Goal: Information Seeking & Learning: Learn about a topic

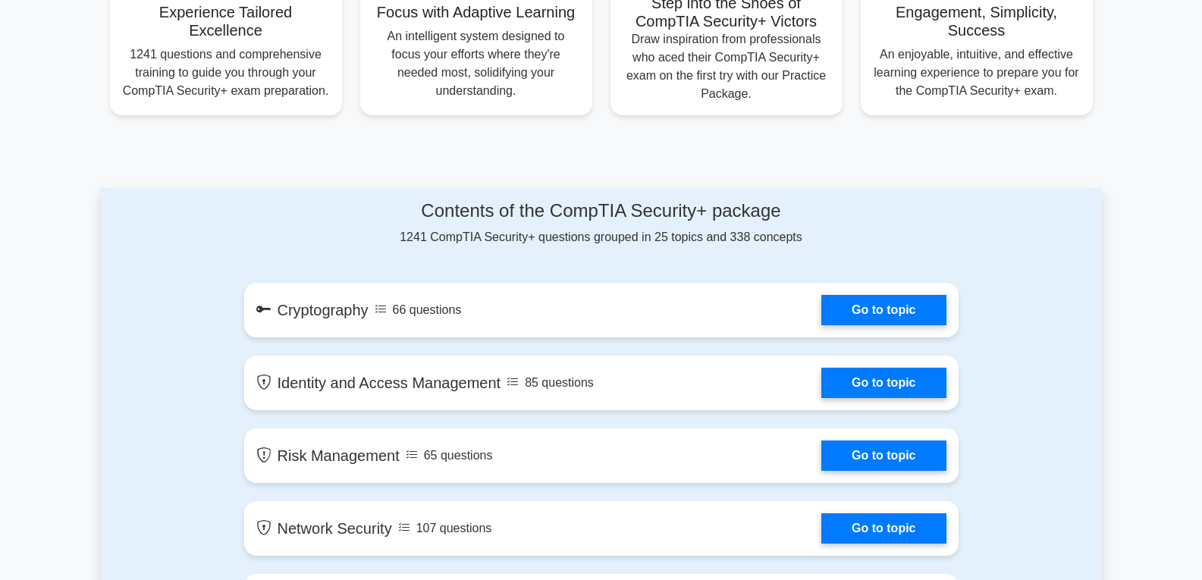
scroll to position [758, 0]
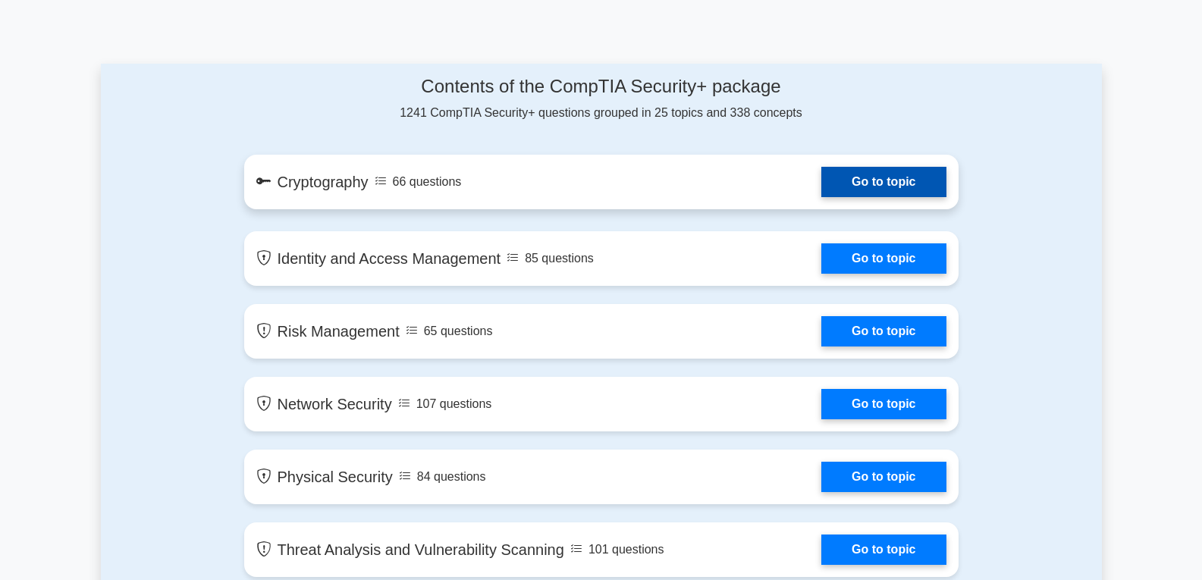
click at [872, 177] on link "Go to topic" at bounding box center [883, 182] width 124 height 30
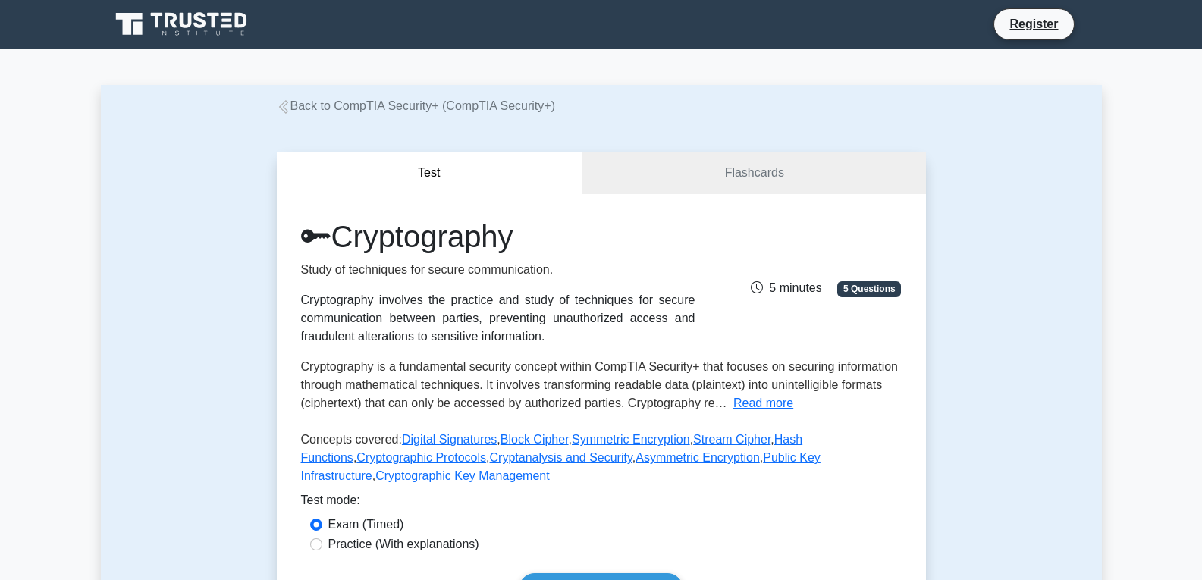
scroll to position [39, 0]
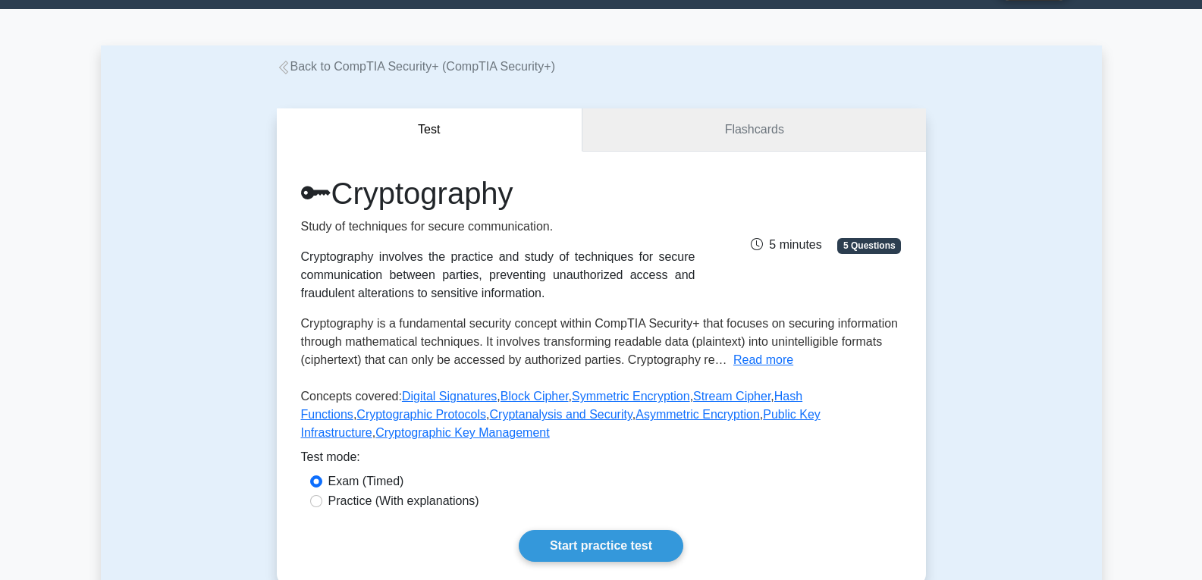
click at [729, 143] on link "Flashcards" at bounding box center [753, 129] width 343 height 43
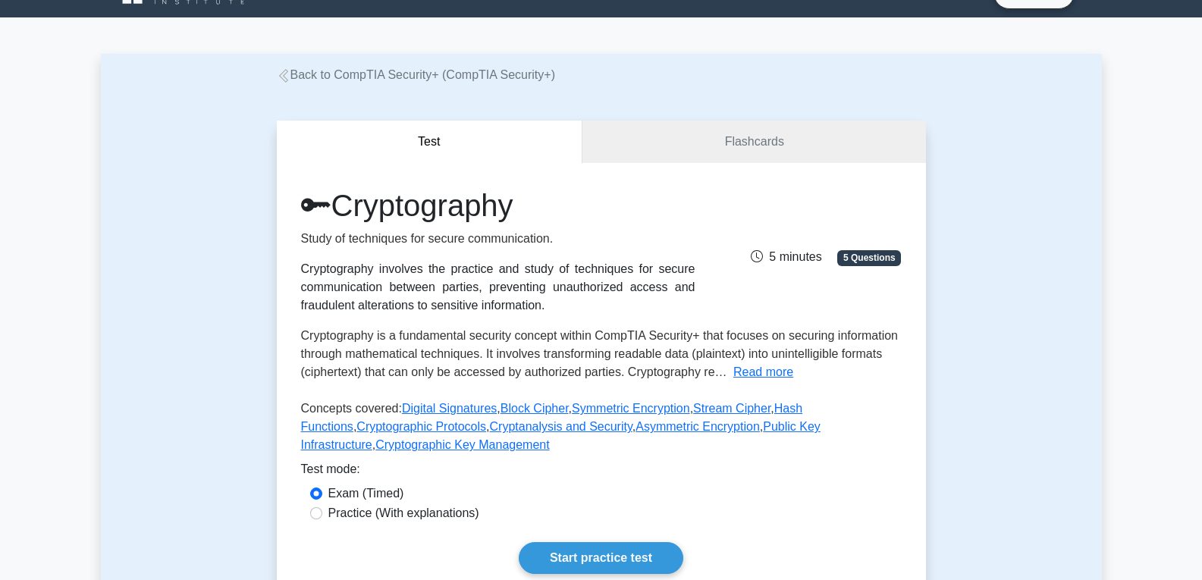
scroll to position [0, 0]
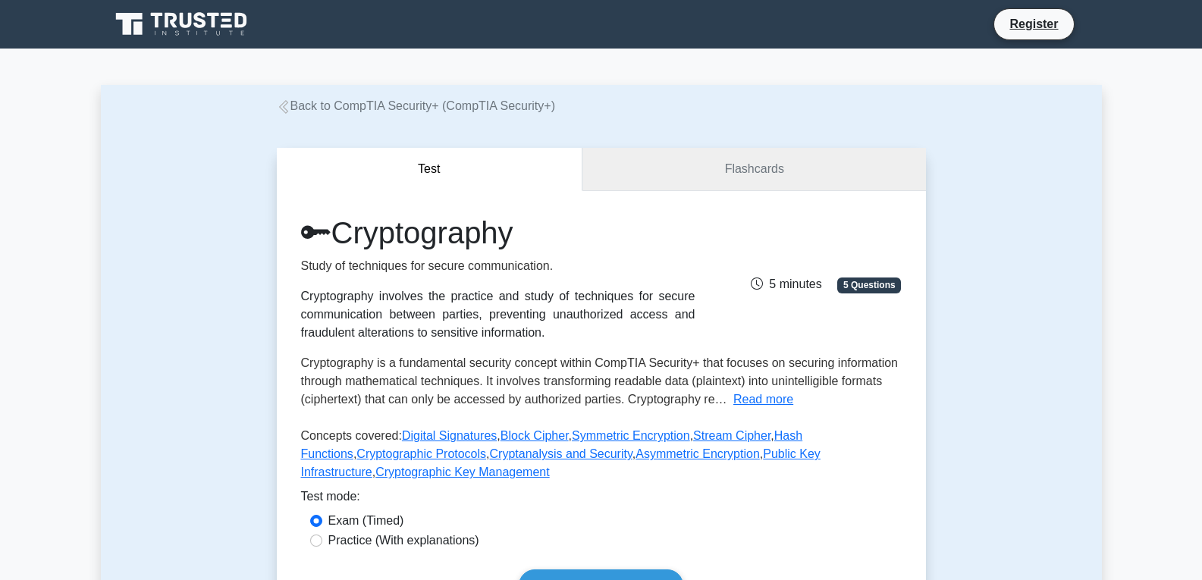
click at [756, 175] on link "Flashcards" at bounding box center [753, 169] width 343 height 43
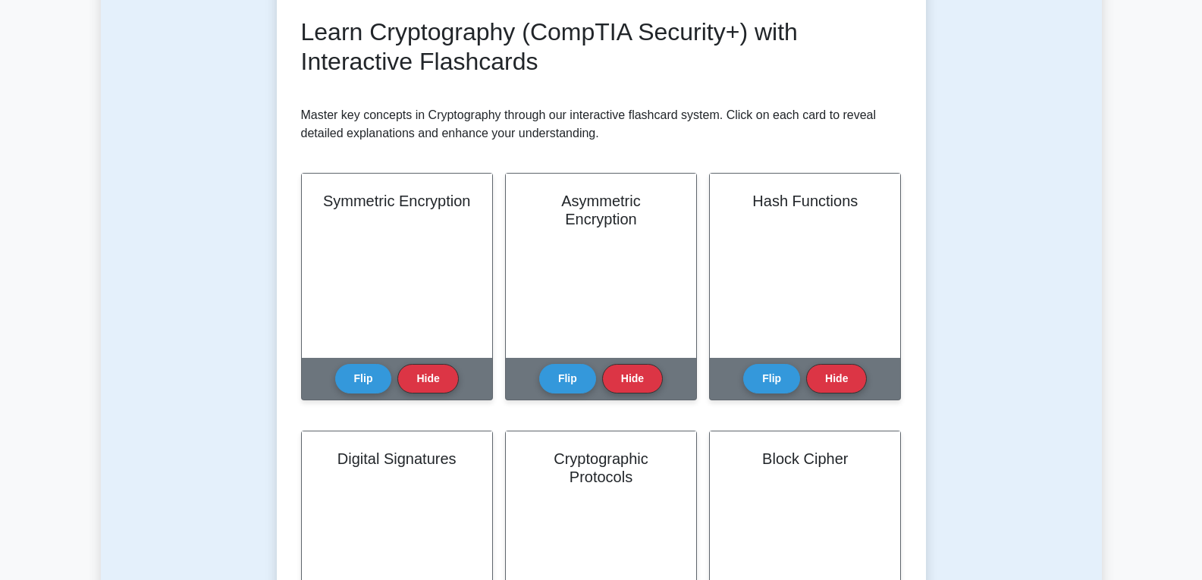
scroll to position [142, 0]
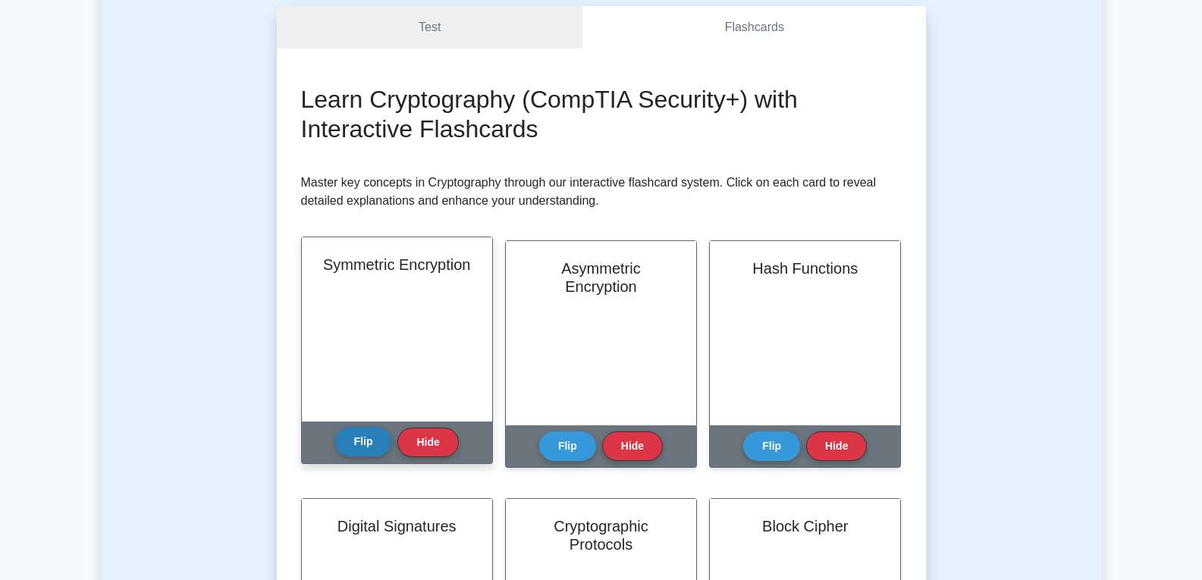
click at [364, 438] on button "Flip" at bounding box center [363, 442] width 57 height 30
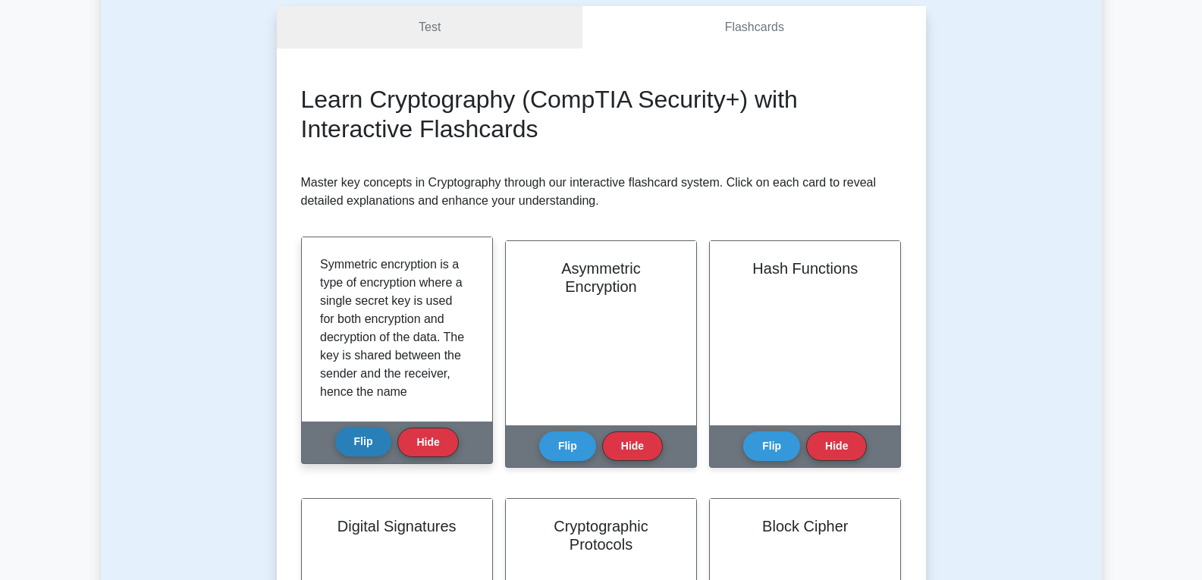
click at [364, 437] on button "Flip" at bounding box center [363, 442] width 57 height 30
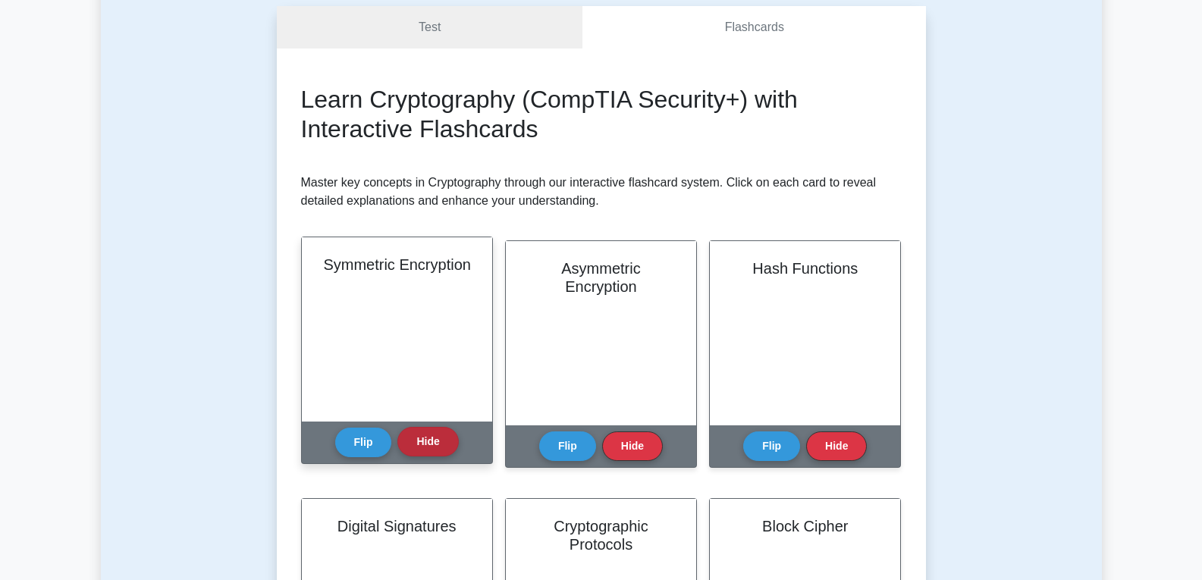
click at [419, 437] on button "Hide" at bounding box center [427, 442] width 61 height 30
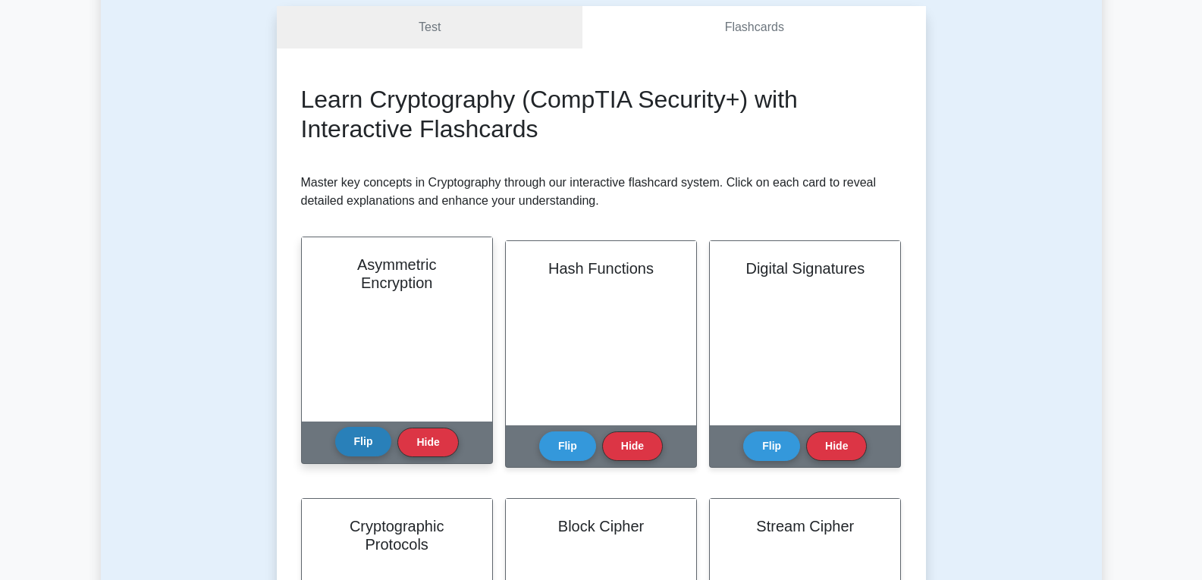
click at [371, 441] on button "Flip" at bounding box center [363, 442] width 57 height 30
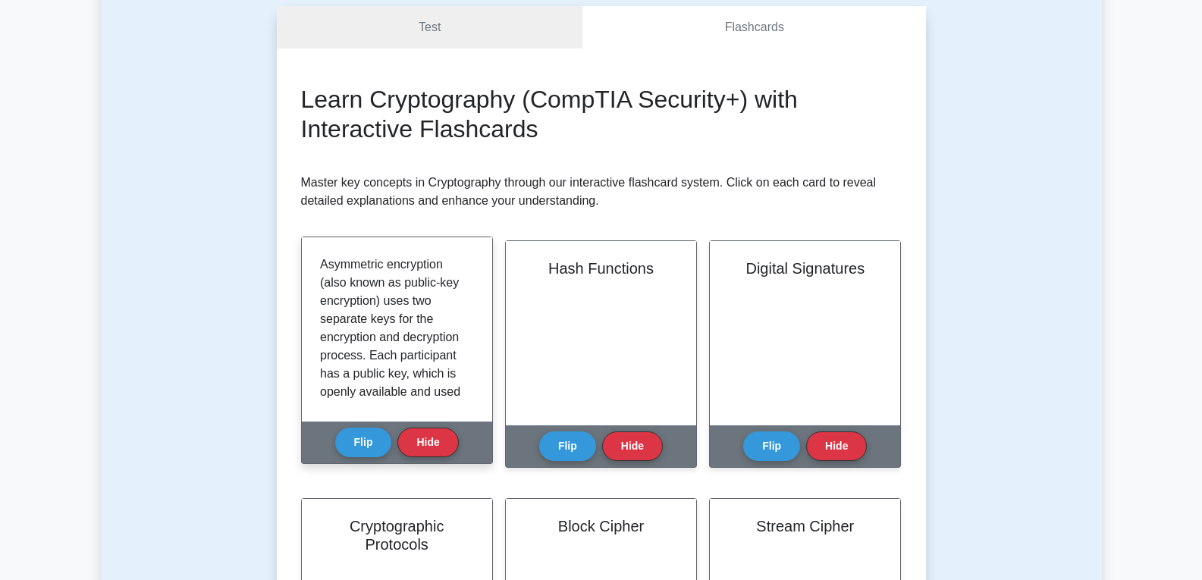
click at [396, 441] on div "Flip Hide" at bounding box center [397, 443] width 124 height 42
click at [421, 437] on button "Hide" at bounding box center [427, 442] width 61 height 30
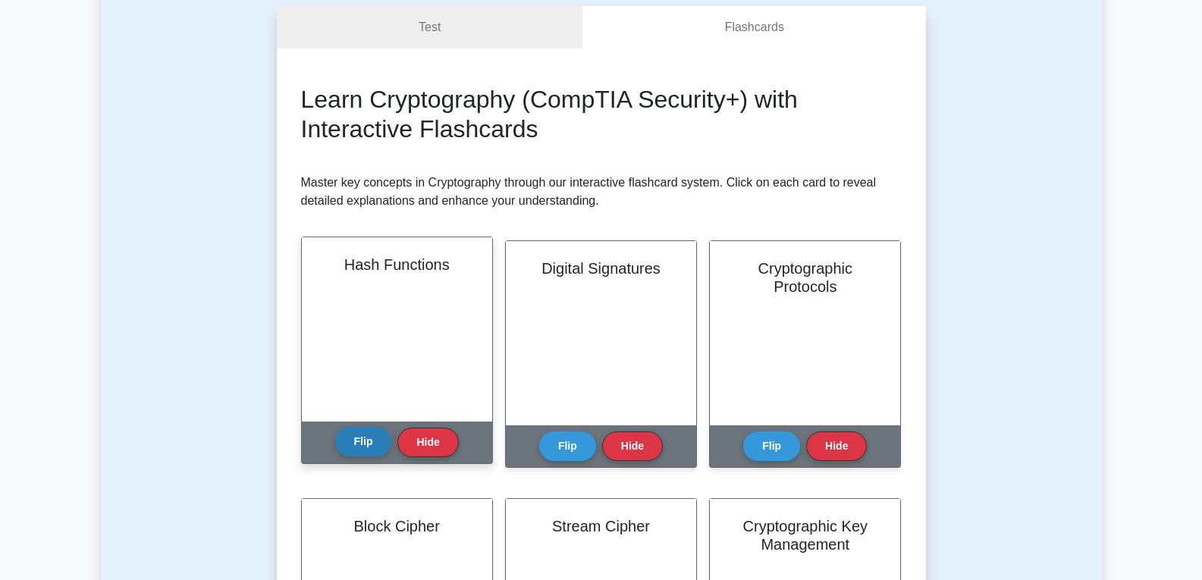
click at [378, 445] on button "Flip" at bounding box center [363, 442] width 57 height 30
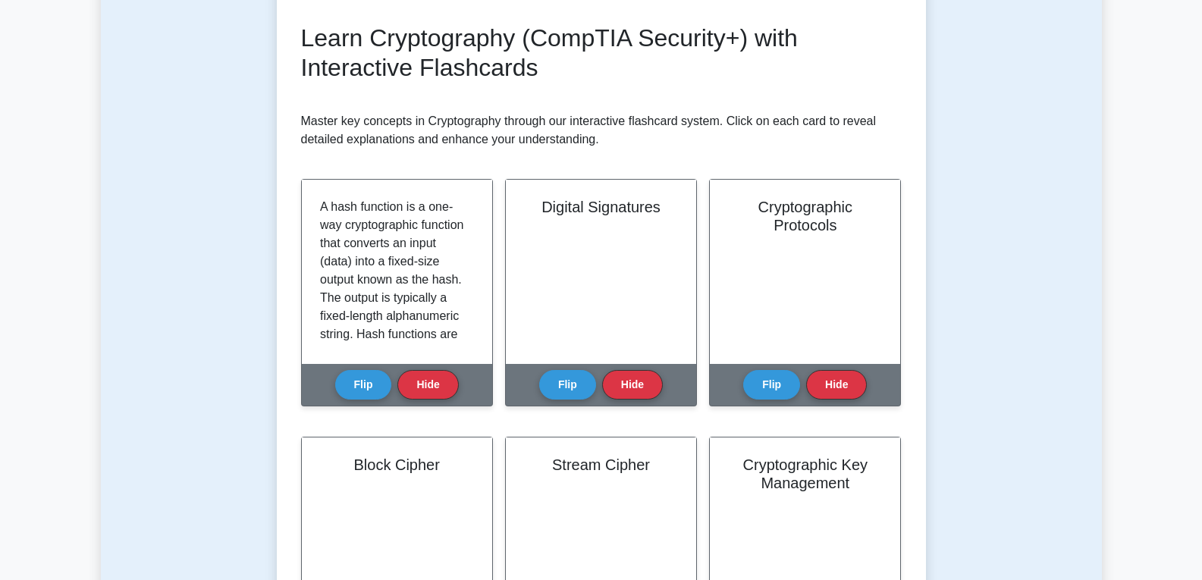
scroll to position [0, 0]
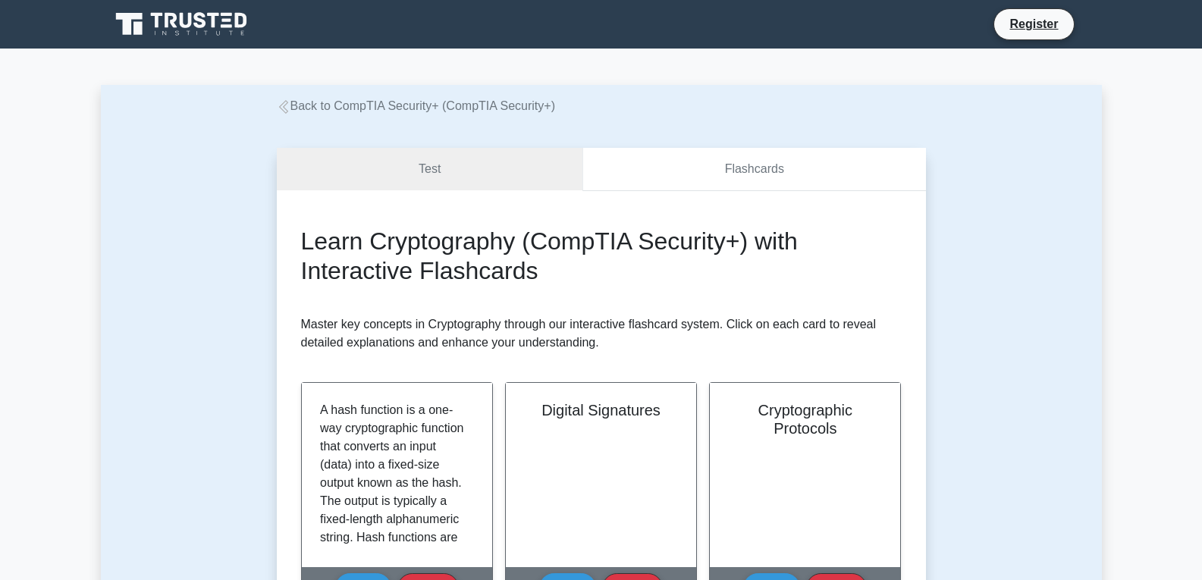
click at [687, 175] on link "Flashcards" at bounding box center [753, 169] width 343 height 43
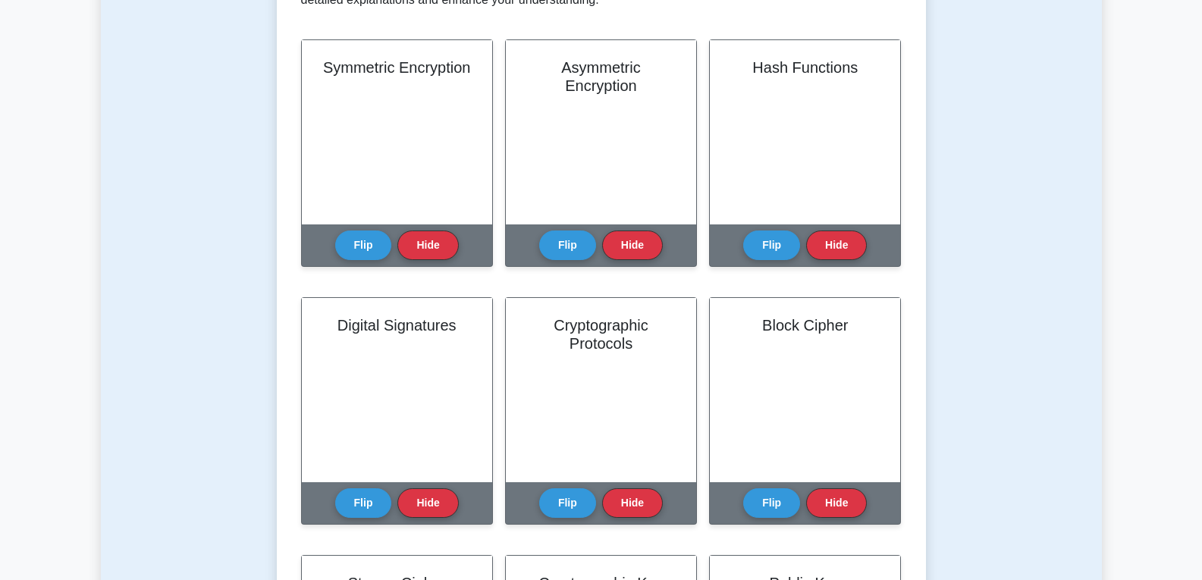
scroll to position [356, 0]
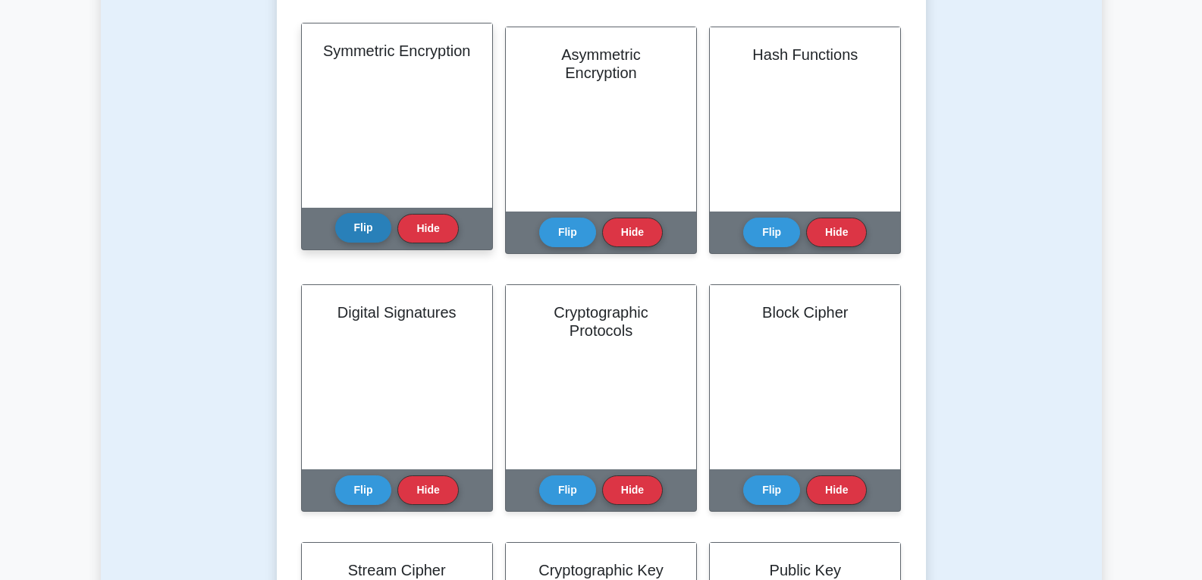
click at [363, 220] on button "Flip" at bounding box center [363, 228] width 57 height 30
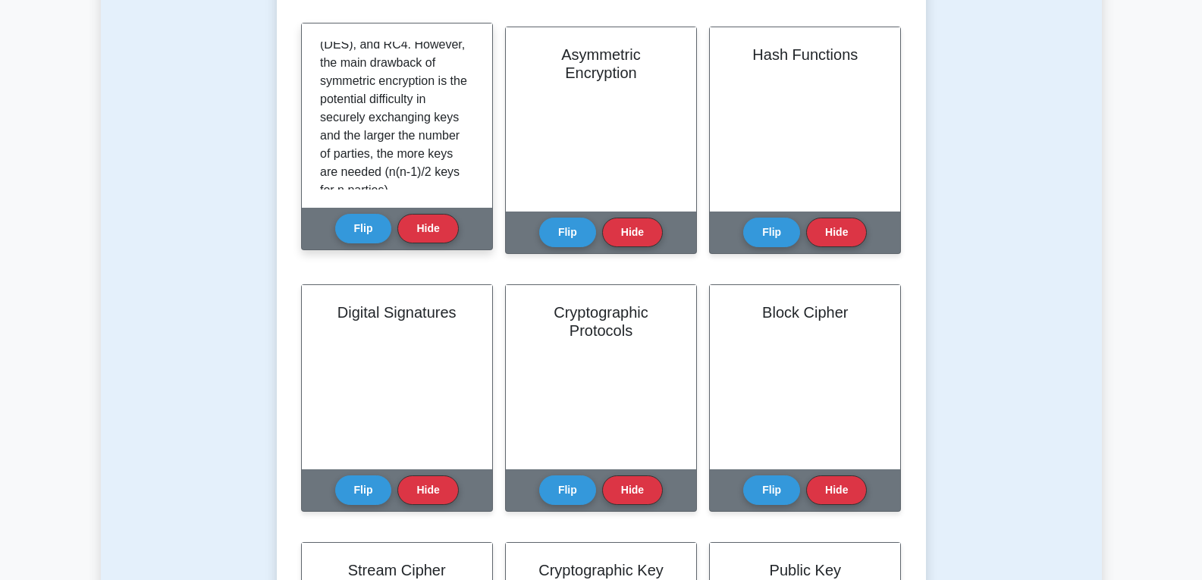
scroll to position [465, 0]
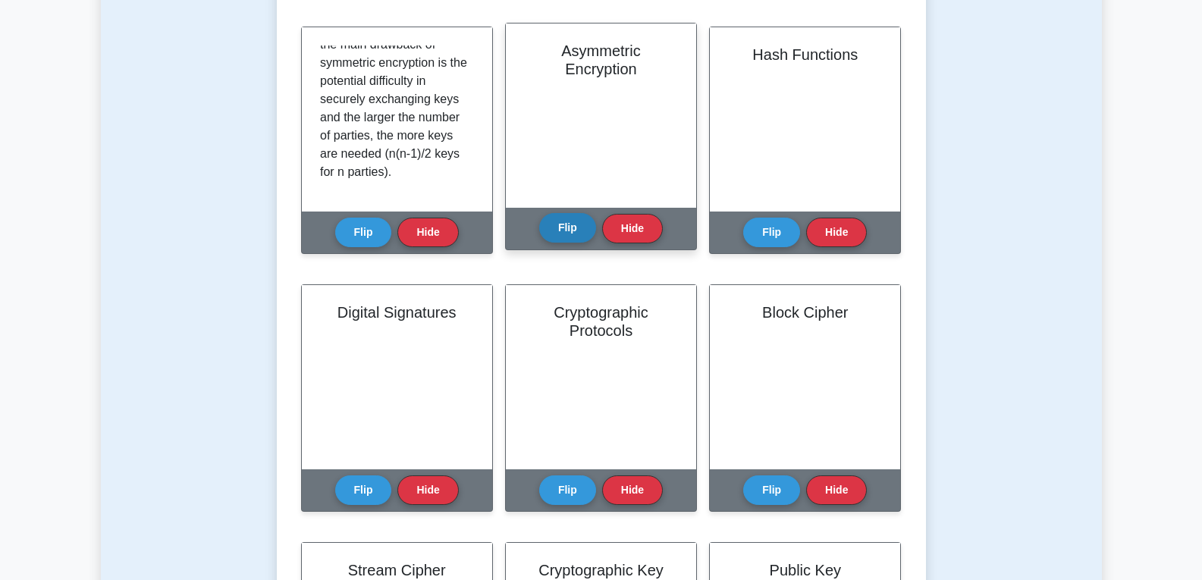
click at [556, 218] on button "Flip" at bounding box center [567, 228] width 57 height 30
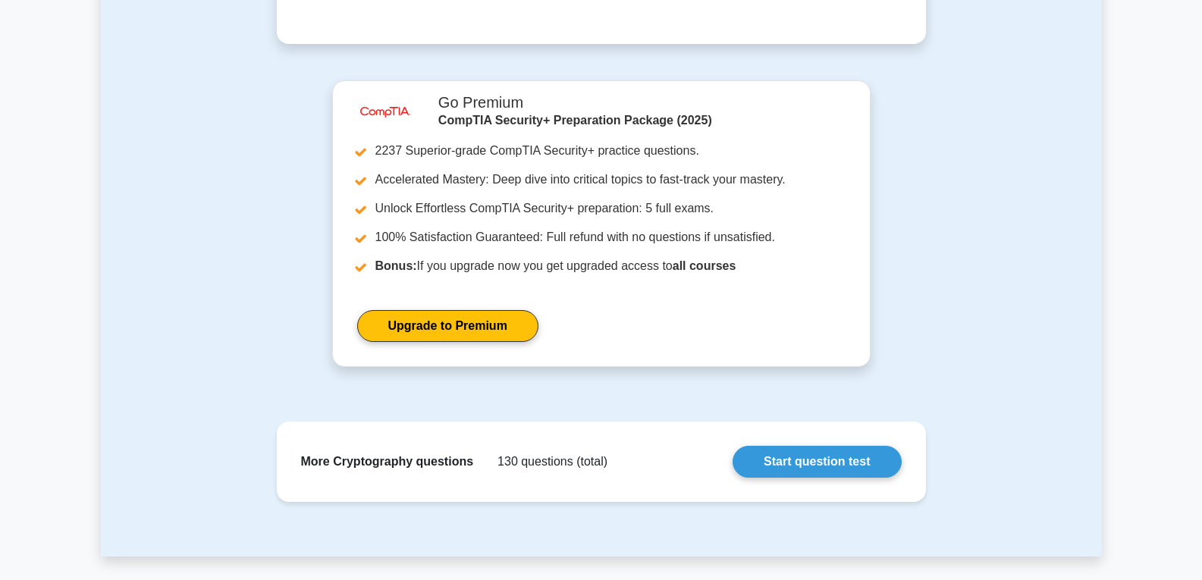
scroll to position [1377, 0]
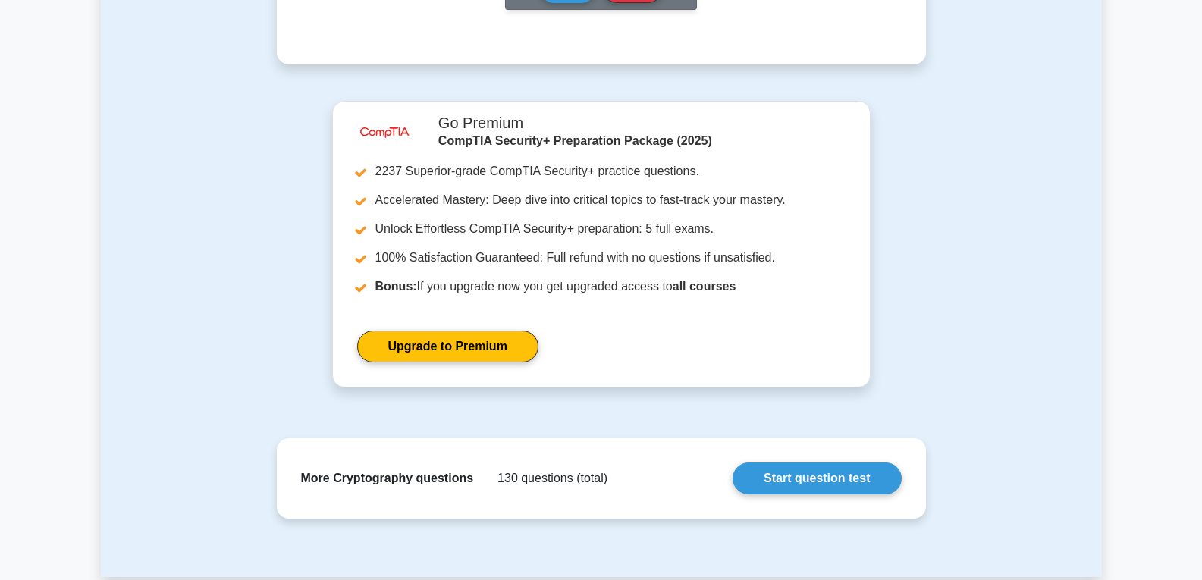
click at [773, 498] on div "More Cryptography questions 130 questions (total) Start question test" at bounding box center [601, 478] width 625 height 56
click at [776, 492] on link "Start question test" at bounding box center [816, 478] width 168 height 32
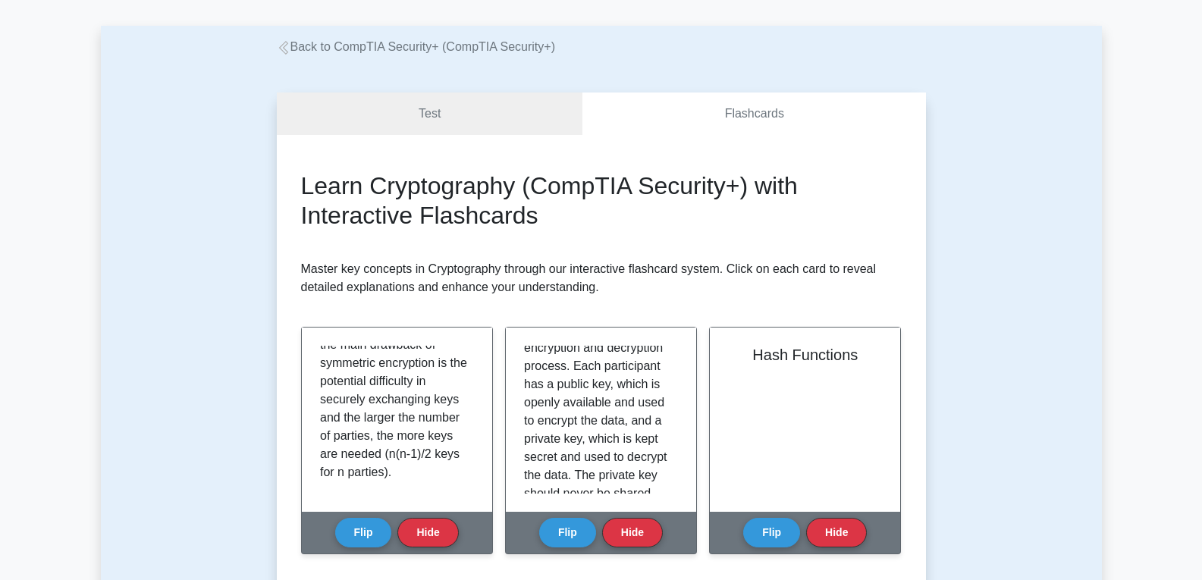
scroll to position [0, 0]
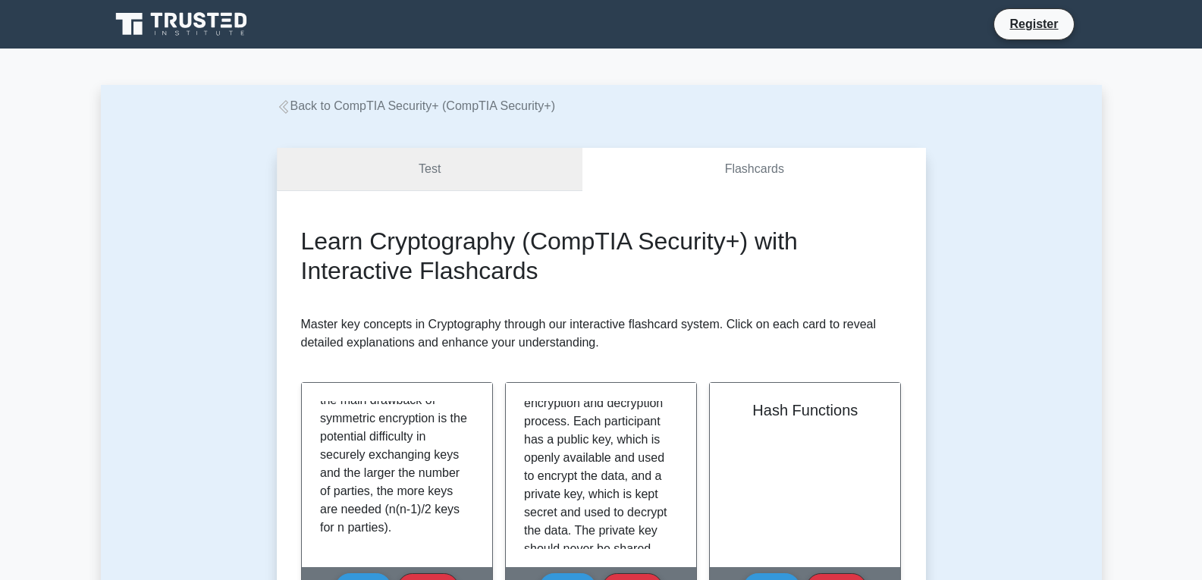
click at [481, 183] on link "Test" at bounding box center [430, 169] width 306 height 43
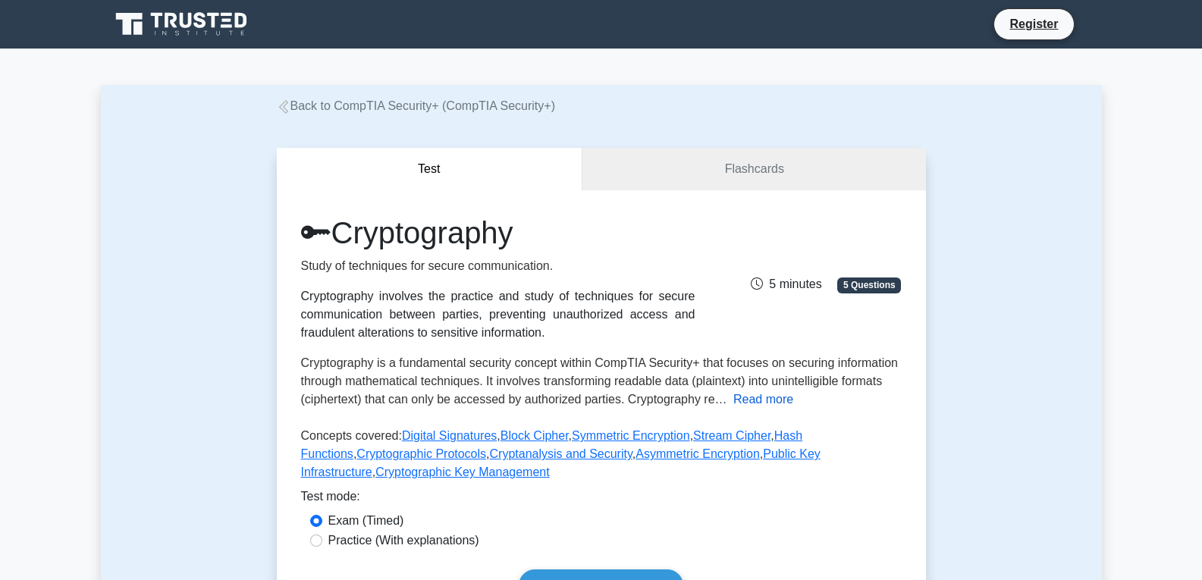
click at [775, 397] on button "Read more" at bounding box center [763, 399] width 60 height 18
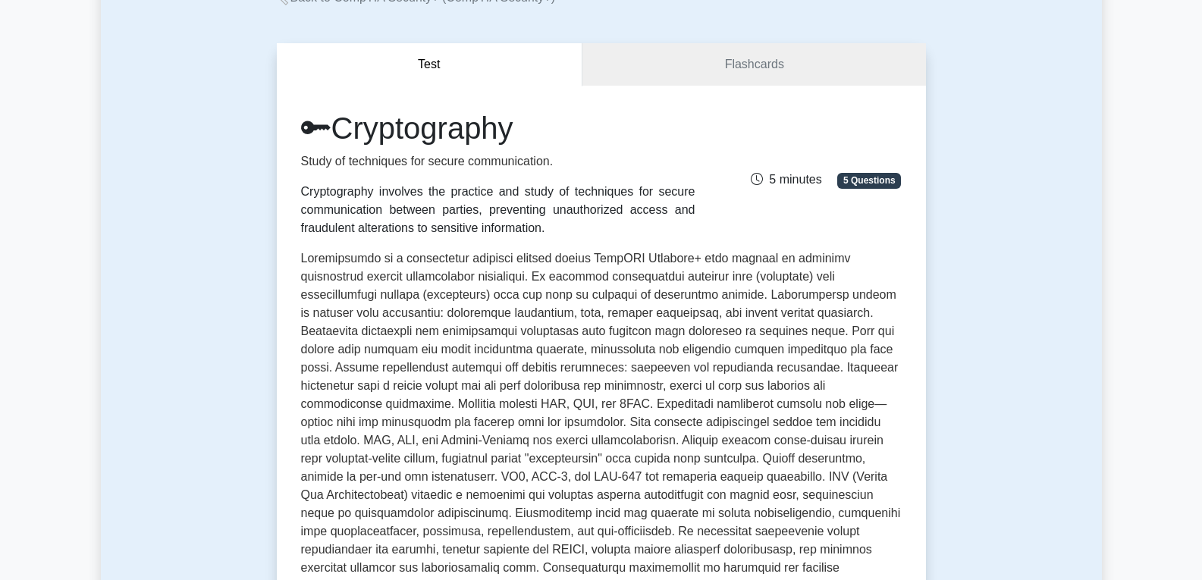
scroll to position [99, 0]
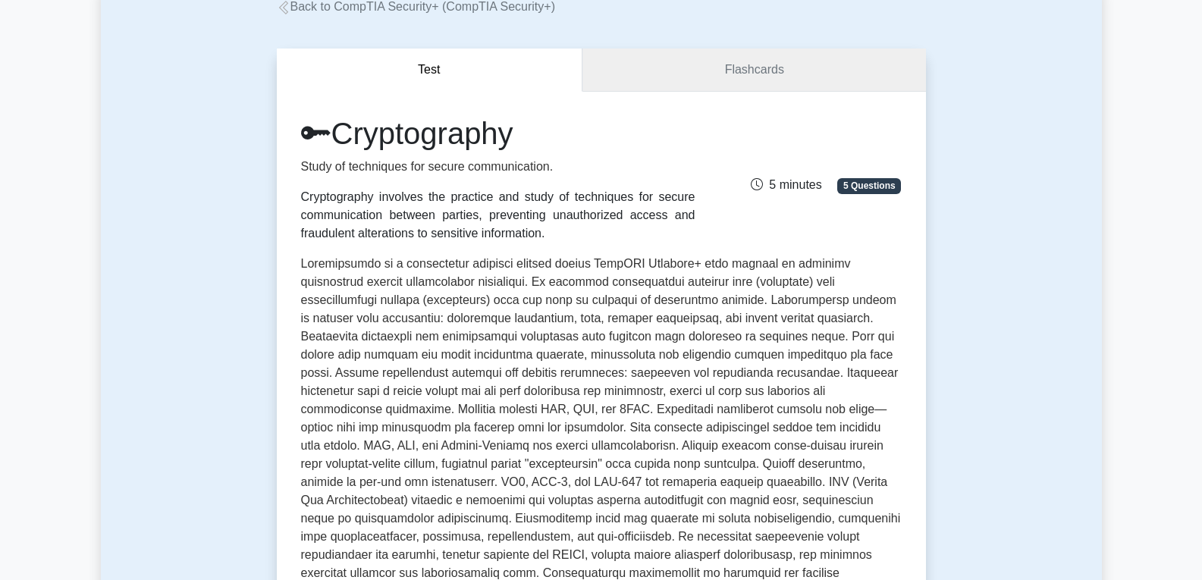
click at [741, 55] on link "Flashcards" at bounding box center [753, 70] width 343 height 43
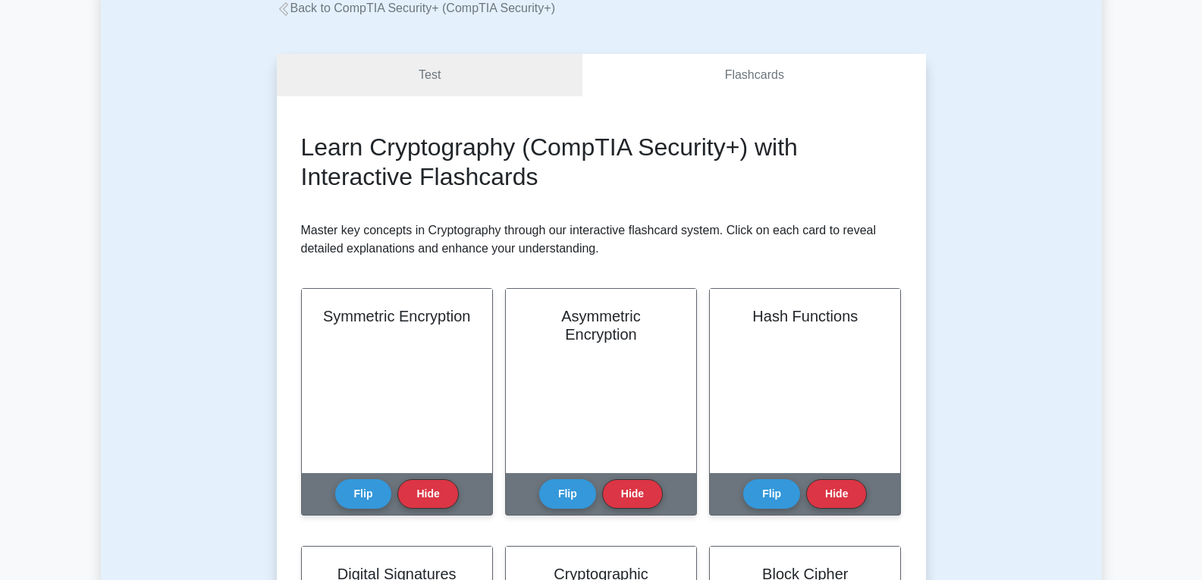
scroll to position [237, 0]
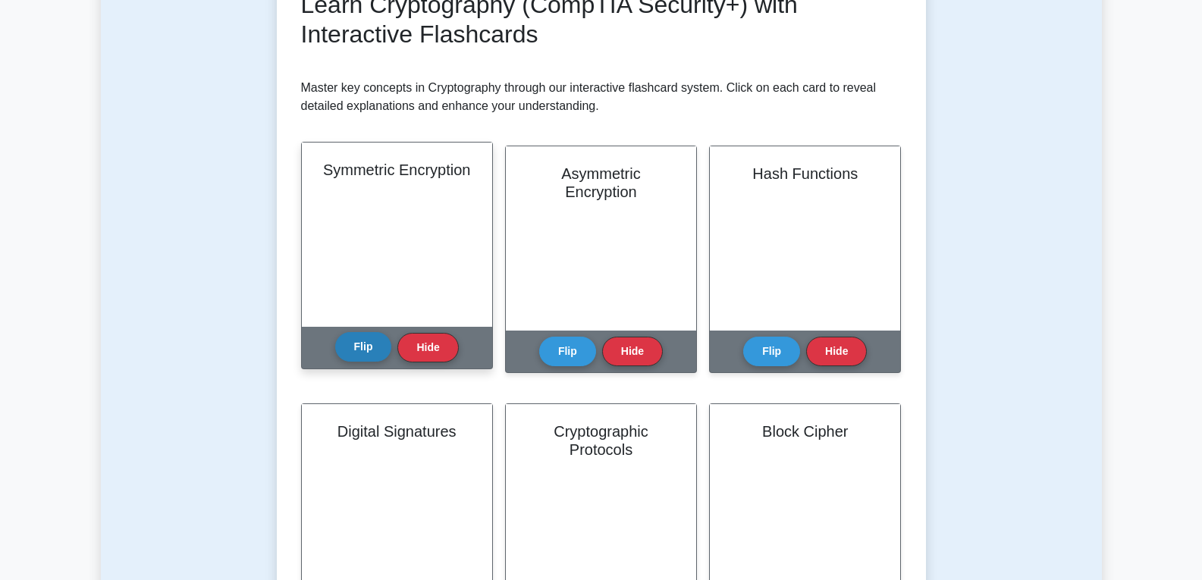
click at [358, 356] on button "Flip" at bounding box center [363, 347] width 57 height 30
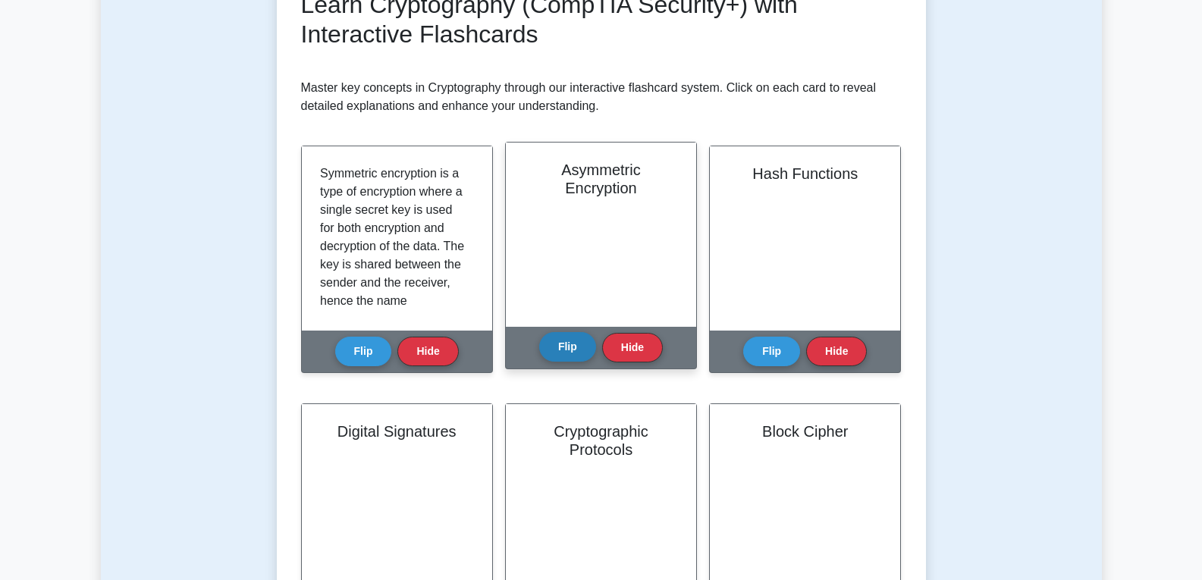
click at [556, 346] on button "Flip" at bounding box center [567, 347] width 57 height 30
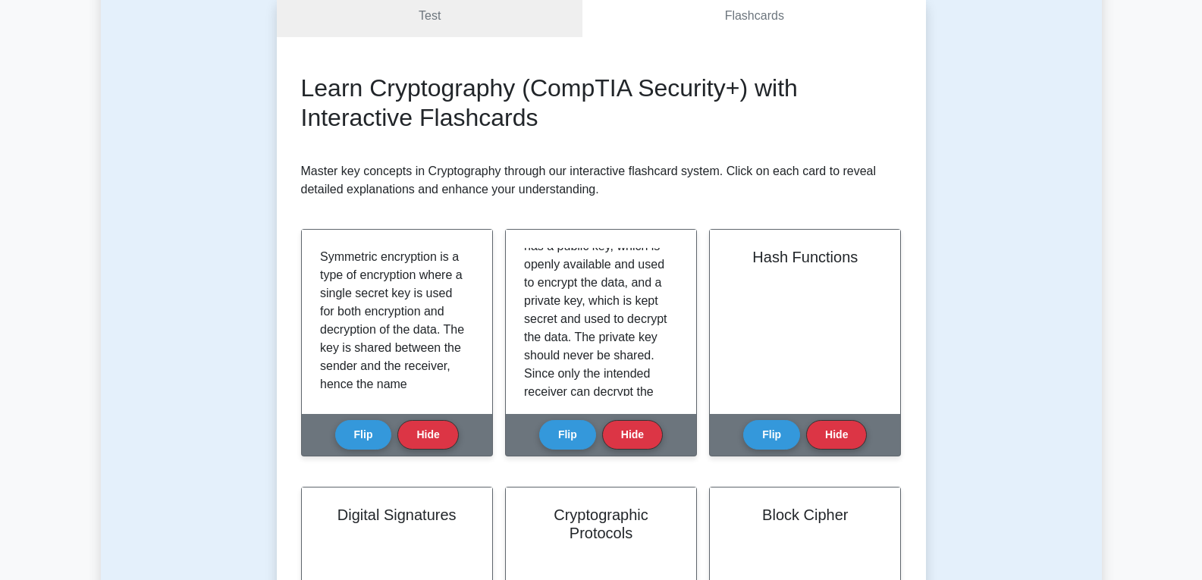
scroll to position [145, 0]
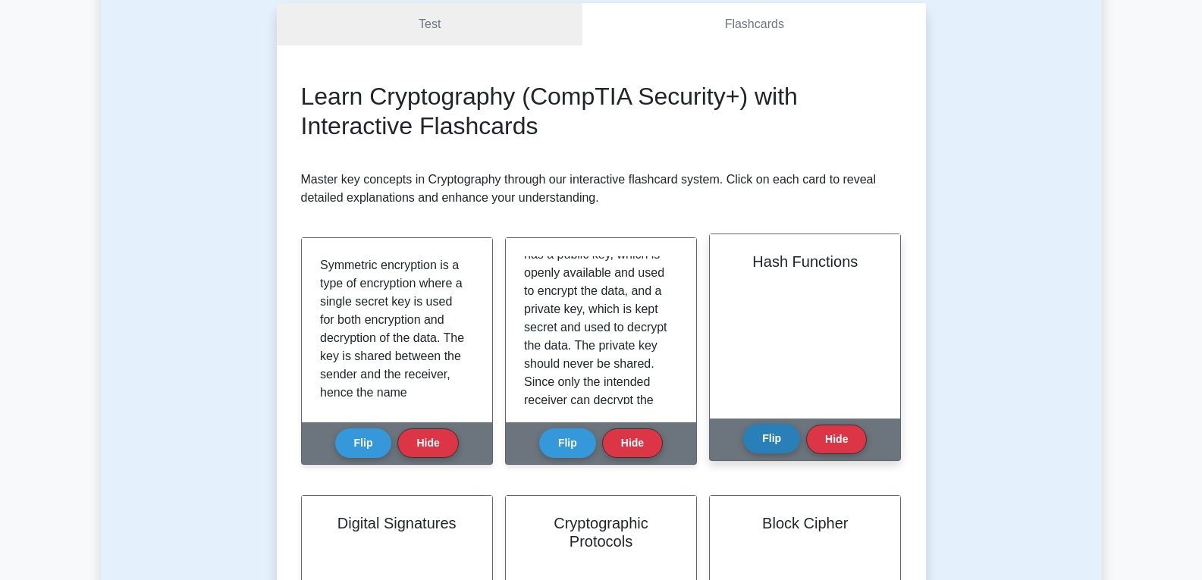
click at [777, 432] on button "Flip" at bounding box center [771, 439] width 57 height 30
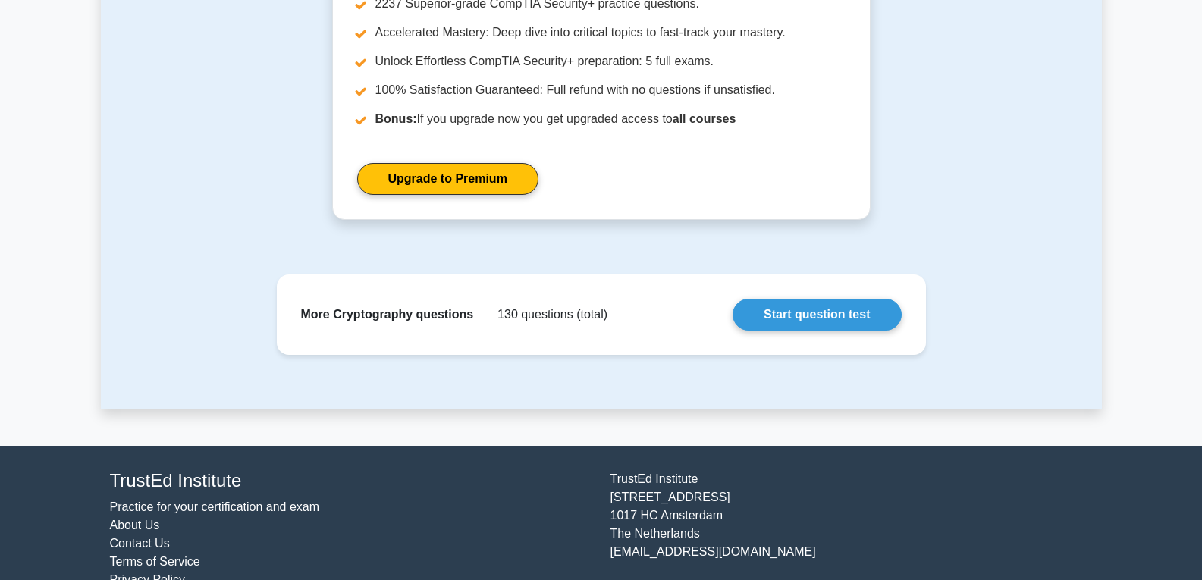
scroll to position [1578, 0]
